Goal: Transaction & Acquisition: Book appointment/travel/reservation

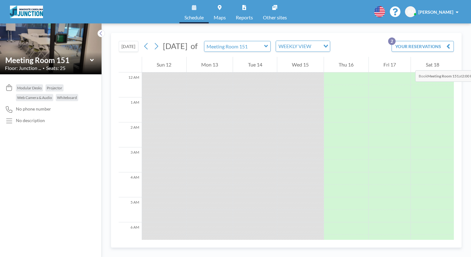
scroll to position [303, 0]
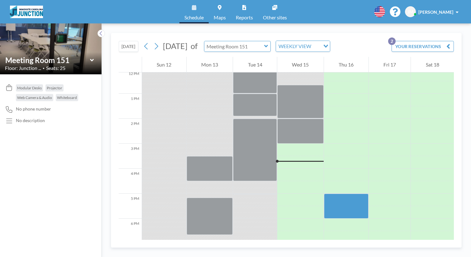
click at [233, 41] on div at bounding box center [237, 46] width 67 height 11
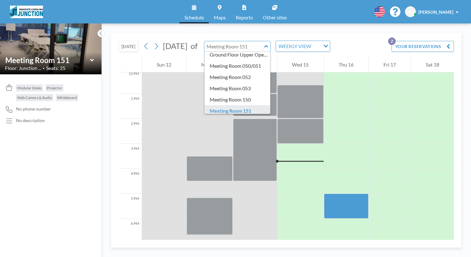
scroll to position [20, 0]
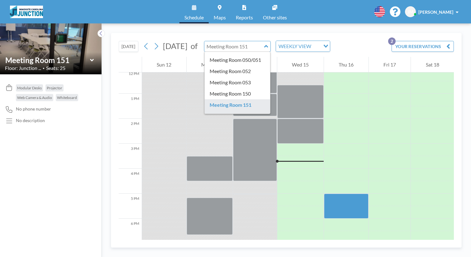
type input "Meeting Room 152"
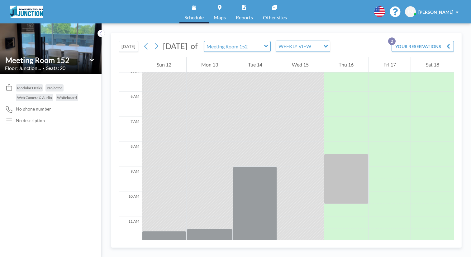
scroll to position [129, 0]
click at [329, 205] on div at bounding box center [346, 211] width 45 height 12
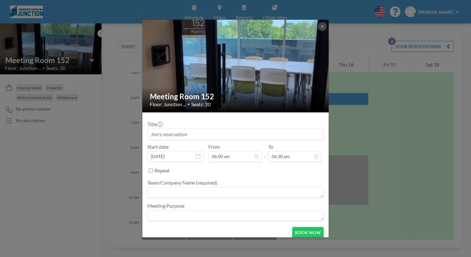
click at [329, 147] on div "Meeting Room 152 Floor: Junction ... • Seats: 20 Title Start date [DATE] From 0…" at bounding box center [235, 128] width 471 height 257
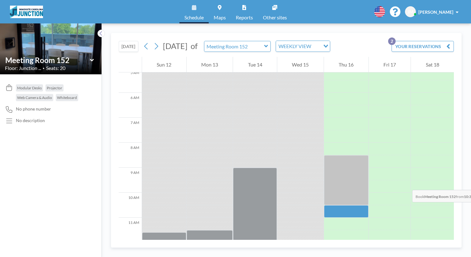
click at [329, 205] on div at bounding box center [346, 211] width 45 height 12
click at [329, 148] on div at bounding box center [346, 242] width 45 height 598
click at [329, 205] on div at bounding box center [346, 211] width 45 height 12
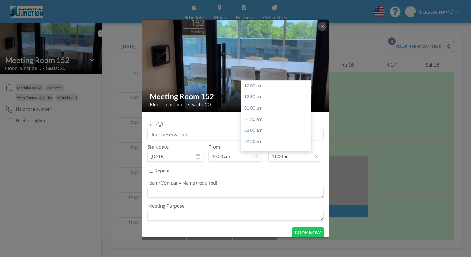
scroll to position [219, 0]
click at [289, 151] on input "11:00 am" at bounding box center [294, 156] width 53 height 11
click at [270, 139] on div "12:30 pm" at bounding box center [277, 144] width 73 height 11
type input "12:30 pm"
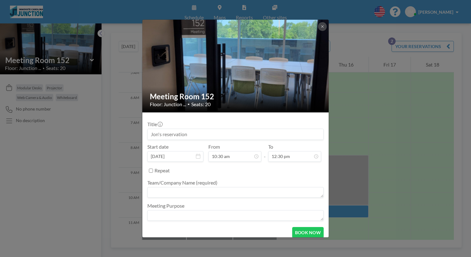
scroll to position [209, 0]
click at [261, 131] on input at bounding box center [236, 134] width 176 height 11
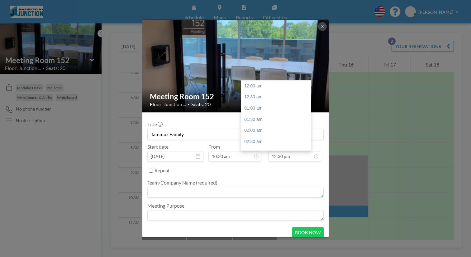
scroll to position [249, 0]
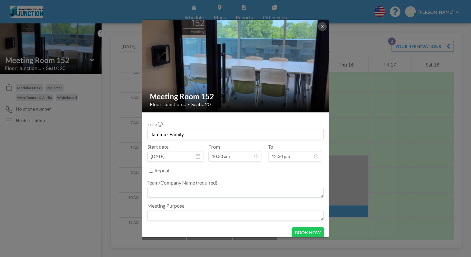
type input "Tammuz Family"
click at [202, 187] on textarea at bounding box center [235, 192] width 176 height 11
type textarea "[PERSON_NAME]"
click at [263, 210] on textarea at bounding box center [235, 215] width 176 height 11
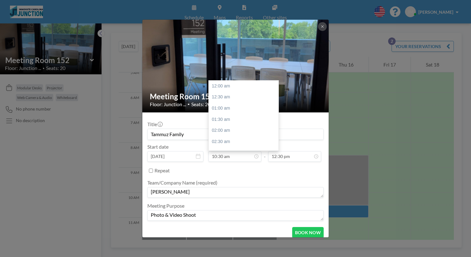
scroll to position [209, 0]
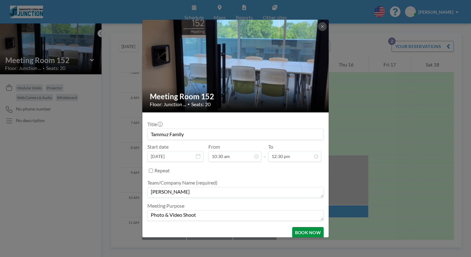
type textarea "Photo & Video Shoot"
click at [292, 227] on button "BOOK NOW" at bounding box center [307, 232] width 31 height 11
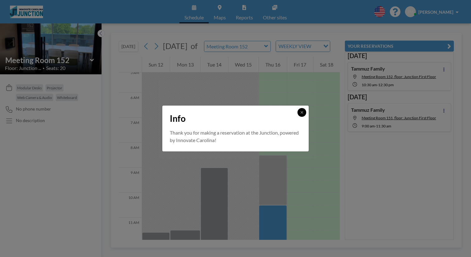
click at [298, 117] on button at bounding box center [302, 112] width 9 height 9
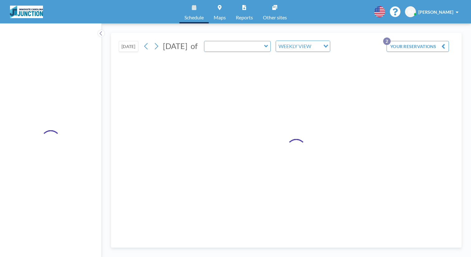
type input "Meeting Room 152"
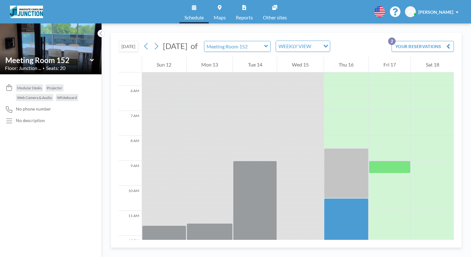
scroll to position [137, 0]
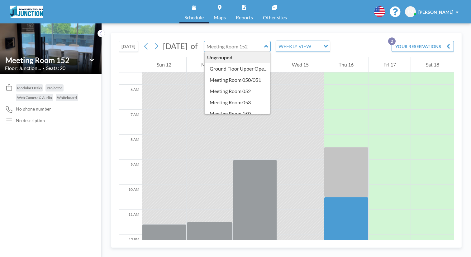
click at [233, 41] on input "text" at bounding box center [234, 46] width 60 height 10
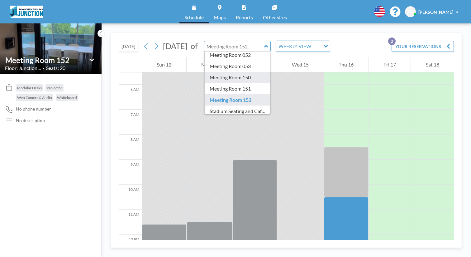
scroll to position [38, 0]
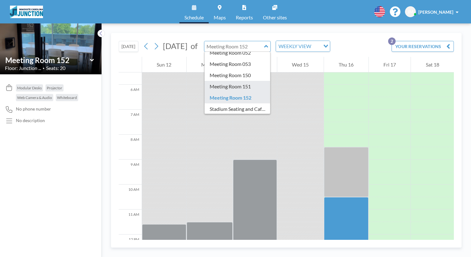
type input "Meeting Room 151"
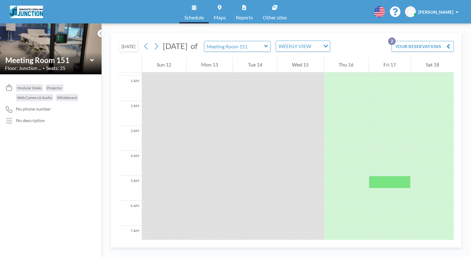
scroll to position [163, 0]
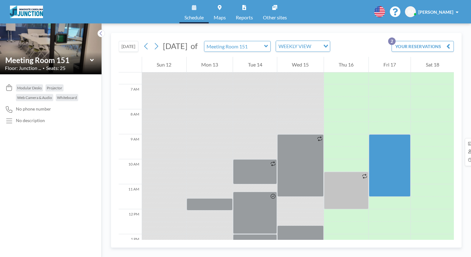
drag, startPoint x: 372, startPoint y: 108, endPoint x: 367, endPoint y: 91, distance: 17.9
click at [369, 134] on div at bounding box center [390, 165] width 42 height 62
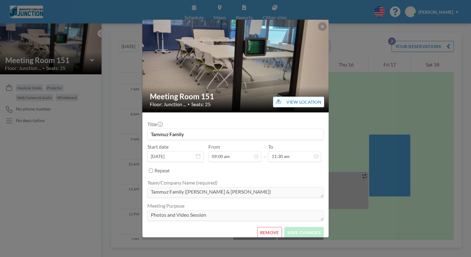
click at [266, 227] on button "REMOVE" at bounding box center [269, 232] width 25 height 11
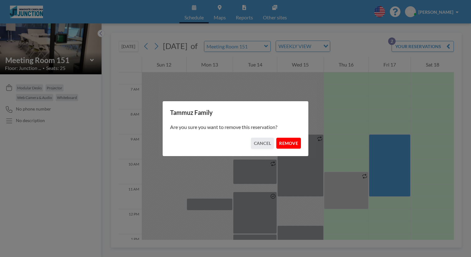
click at [286, 144] on button "REMOVE" at bounding box center [288, 142] width 25 height 11
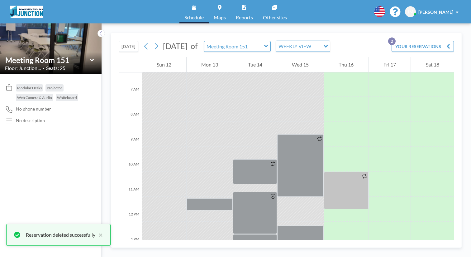
click at [264, 43] on icon at bounding box center [266, 46] width 4 height 6
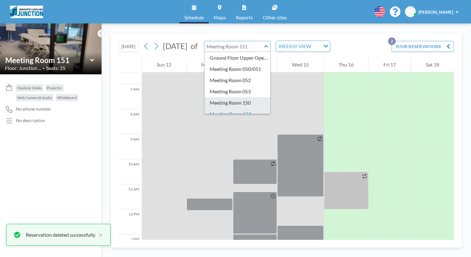
scroll to position [42, 0]
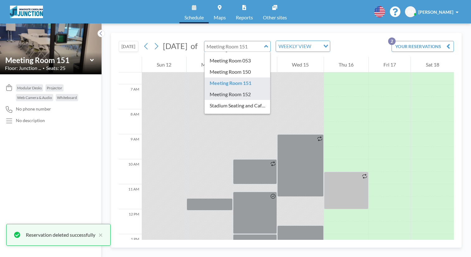
type input "Meeting Room 152"
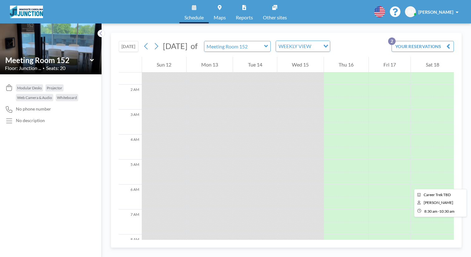
scroll to position [115, 0]
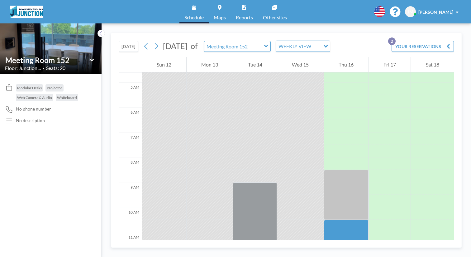
click at [369, 182] on div at bounding box center [390, 188] width 42 height 12
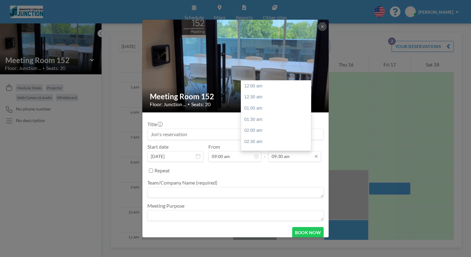
scroll to position [189, 0]
click at [286, 151] on input "09:30 am" at bounding box center [294, 156] width 53 height 11
click at [260, 146] on div "11:30 am" at bounding box center [277, 151] width 73 height 11
type input "11:30 am"
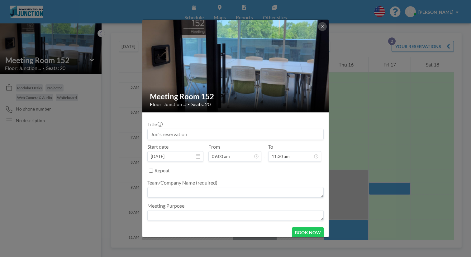
drag, startPoint x: 213, startPoint y: 131, endPoint x: 182, endPoint y: 128, distance: 31.9
click at [182, 129] on input at bounding box center [236, 134] width 176 height 11
type input "Tammuz Family"
click at [198, 187] on textarea at bounding box center [235, 192] width 176 height 11
type textarea "[PERSON_NAME]"
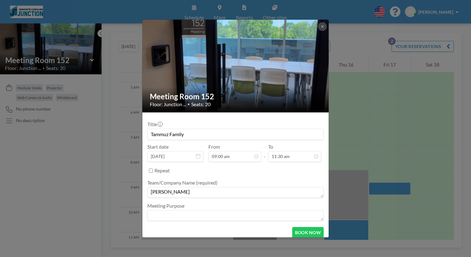
click at [194, 210] on textarea at bounding box center [235, 215] width 176 height 11
type textarea "Photo & Video Shoot"
click at [292, 227] on button "BOOK NOW" at bounding box center [307, 232] width 31 height 11
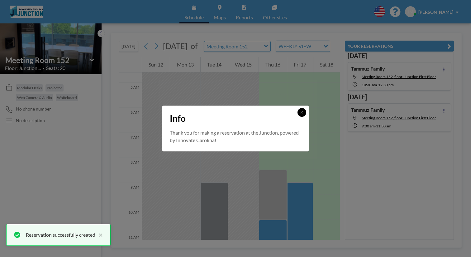
click at [298, 114] on button at bounding box center [302, 112] width 9 height 9
